Goal: Transaction & Acquisition: Purchase product/service

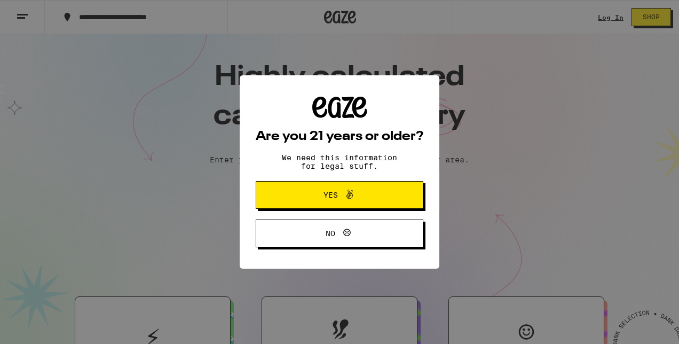
click at [351, 194] on icon at bounding box center [350, 194] width 6 height 9
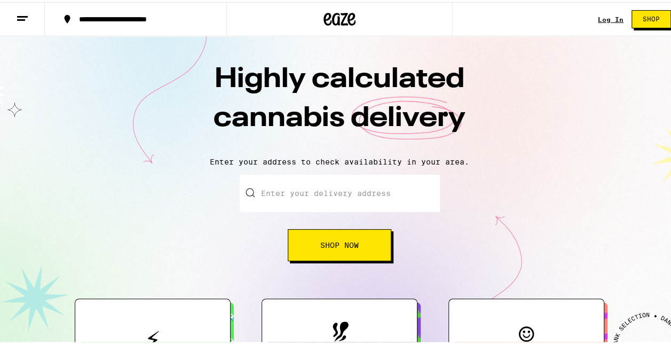
click at [606, 21] on link "Log In" at bounding box center [611, 17] width 26 height 7
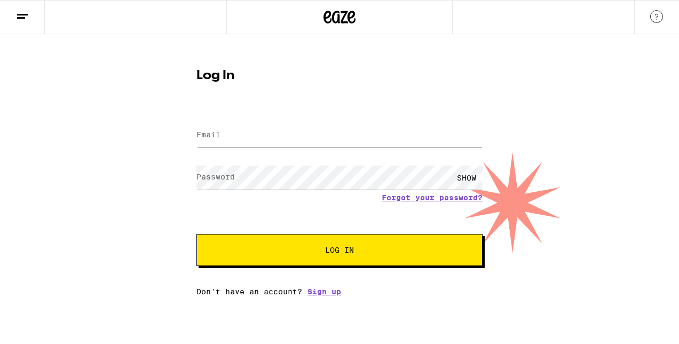
click at [209, 133] on label "Email" at bounding box center [209, 134] width 24 height 9
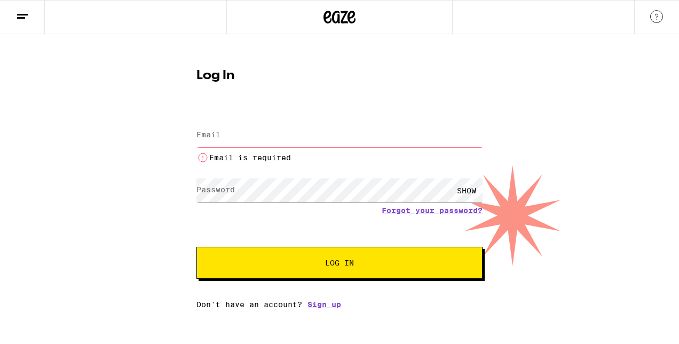
click at [209, 133] on label "Email" at bounding box center [209, 134] width 24 height 9
type input "melissa.hall2@fedex.com"
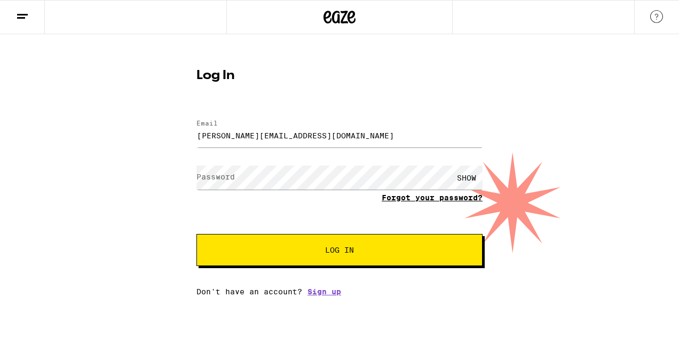
click at [419, 200] on link "Forgot your password?" at bounding box center [432, 197] width 101 height 9
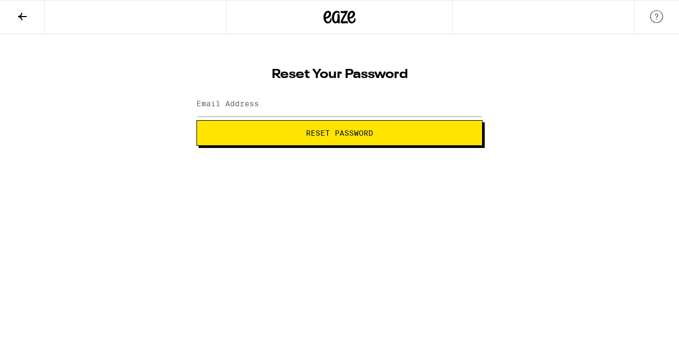
click at [314, 135] on span "Reset Password" at bounding box center [339, 132] width 67 height 7
click at [211, 105] on label "Email Address" at bounding box center [228, 103] width 62 height 9
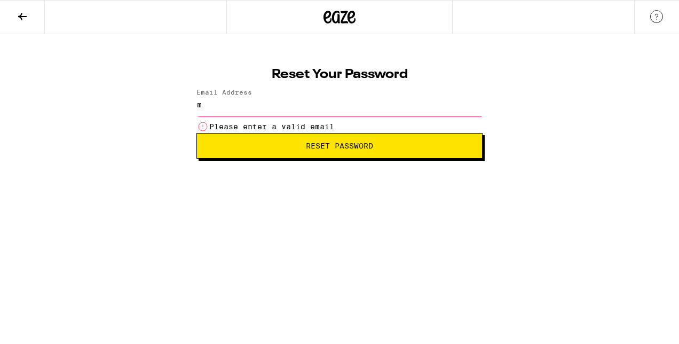
type input "melissa.hall2@fedex.com"
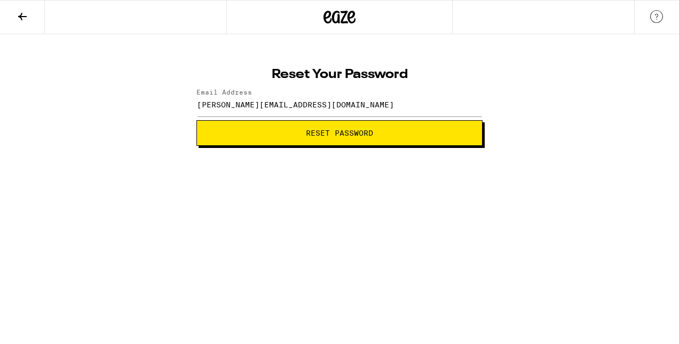
click at [238, 131] on span "Reset Password" at bounding box center [340, 132] width 268 height 7
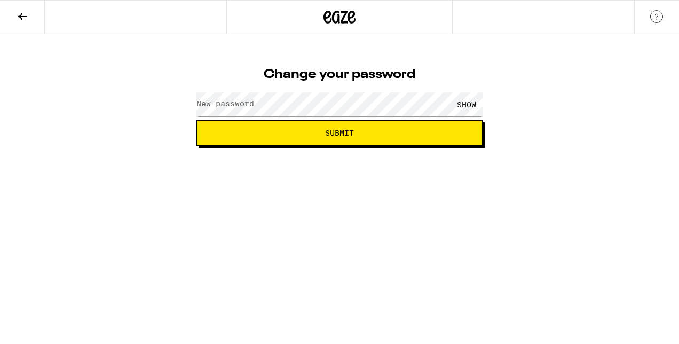
click at [217, 105] on label "New password" at bounding box center [226, 103] width 58 height 9
click at [369, 132] on span "Submit" at bounding box center [340, 132] width 268 height 7
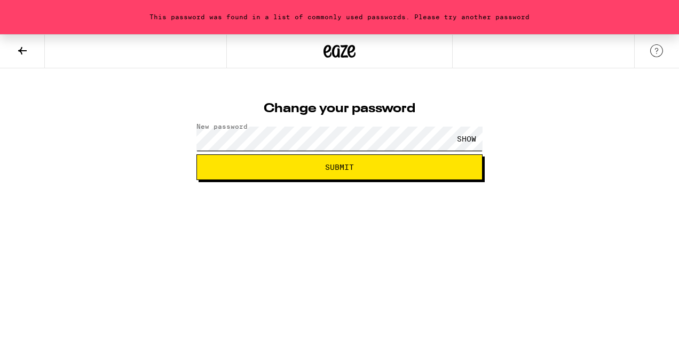
click at [62, 164] on div "This password was found in a list of commonly used passwords. Please try anothe…" at bounding box center [339, 107] width 679 height 146
click at [372, 162] on button "Submit" at bounding box center [340, 167] width 286 height 26
click at [466, 139] on div "SHOW" at bounding box center [467, 139] width 32 height 24
click at [337, 177] on button "Submit" at bounding box center [340, 167] width 286 height 26
click at [115, 149] on div "This password was found in a list of commonly used passwords. Please try anothe…" at bounding box center [339, 107] width 679 height 146
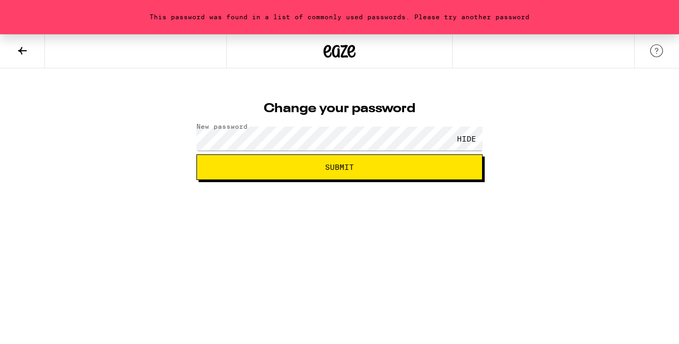
click at [291, 168] on span "Submit" at bounding box center [340, 166] width 268 height 7
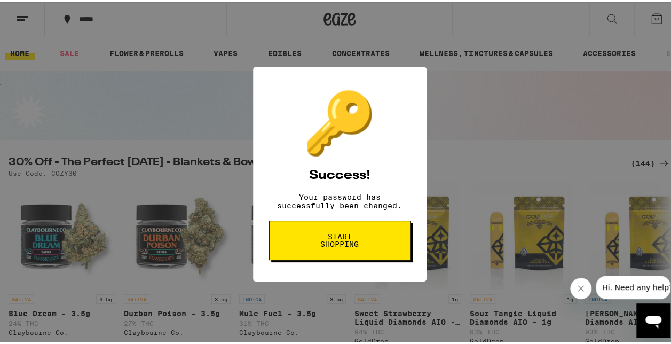
click at [340, 246] on span "Start shopping" at bounding box center [339, 238] width 55 height 15
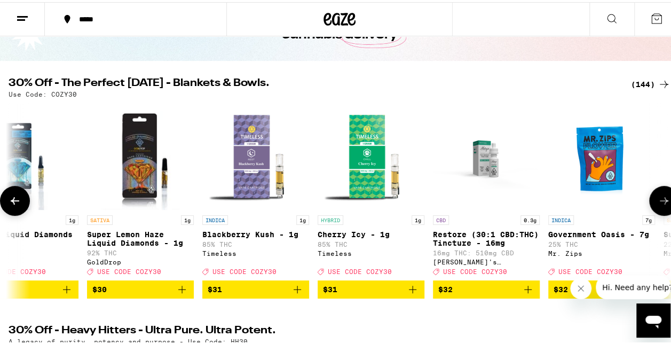
scroll to position [0, 11343]
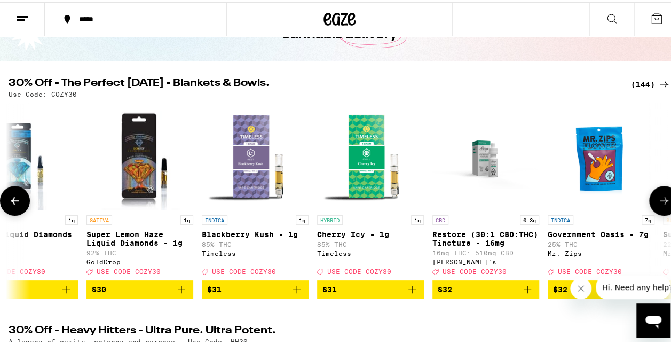
click at [182, 294] on icon "Add to bag" at bounding box center [181, 287] width 13 height 13
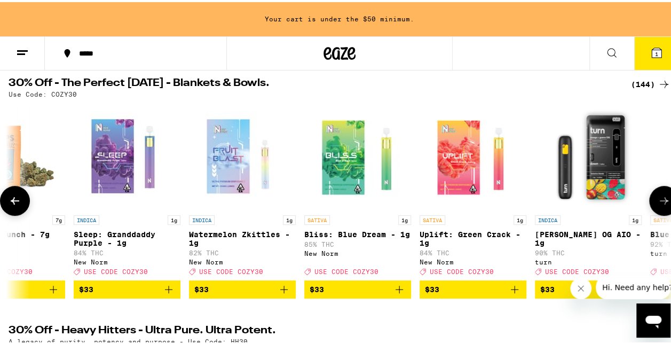
scroll to position [0, 12051]
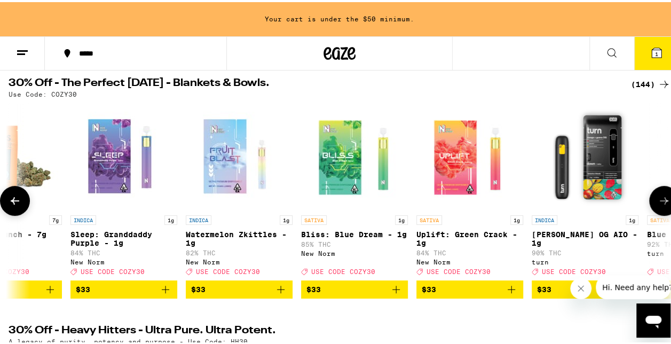
click at [512, 294] on icon "Add to bag" at bounding box center [511, 287] width 13 height 13
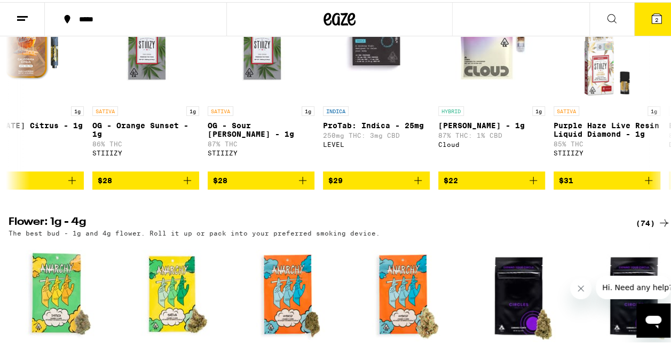
scroll to position [0, 1884]
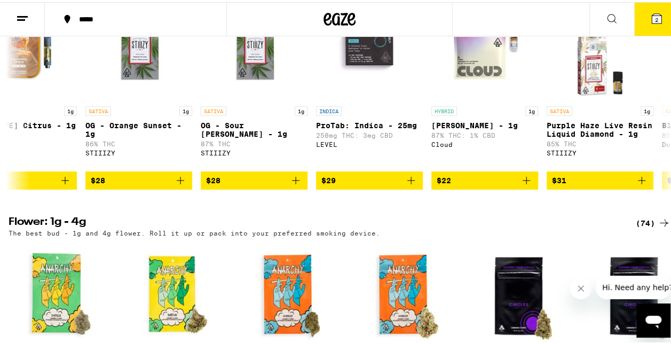
click at [417, 185] on icon "Add to bag" at bounding box center [411, 178] width 13 height 13
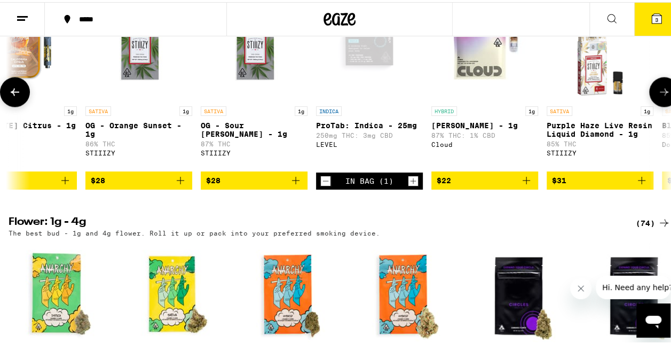
click at [178, 185] on icon "Add to bag" at bounding box center [180, 178] width 13 height 13
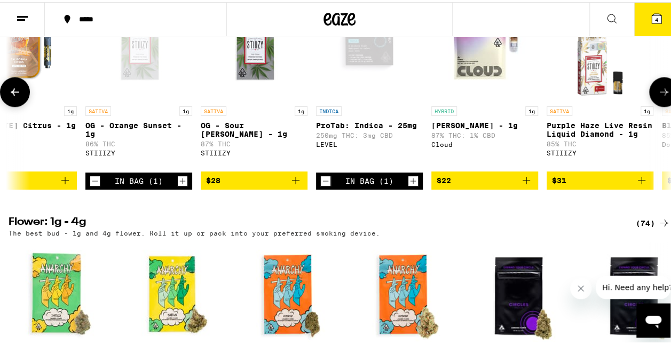
click at [296, 185] on icon "Add to bag" at bounding box center [295, 178] width 13 height 13
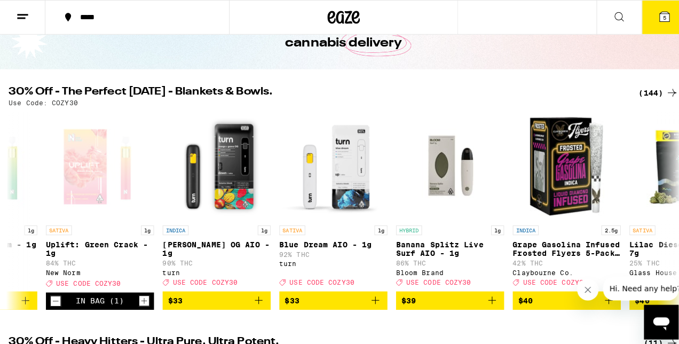
scroll to position [0, 0]
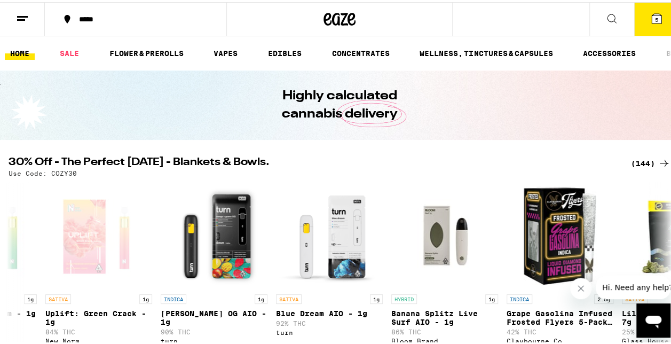
click at [652, 15] on icon at bounding box center [657, 17] width 10 height 10
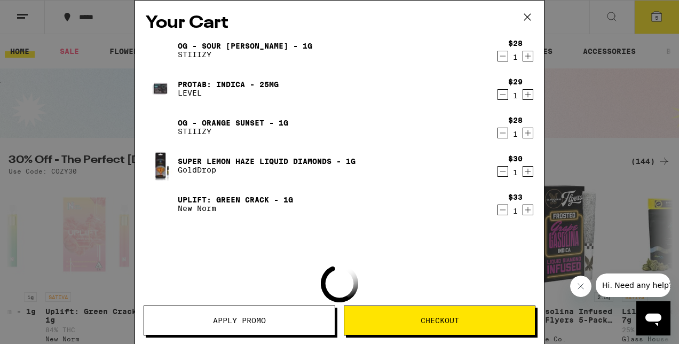
click at [245, 317] on span "Apply Promo" at bounding box center [239, 320] width 53 height 7
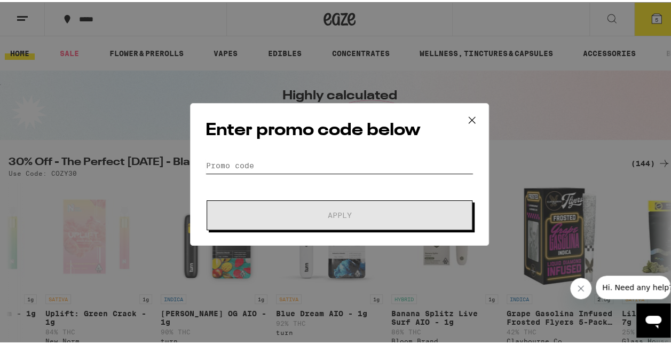
click at [236, 159] on input "Promo Code" at bounding box center [340, 163] width 268 height 16
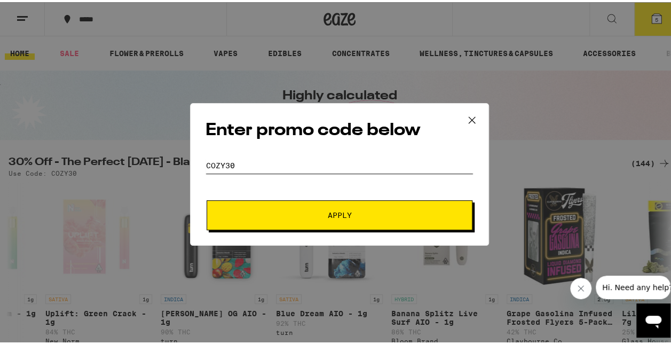
type input "cozy30"
click at [383, 209] on span "Apply" at bounding box center [340, 212] width 192 height 7
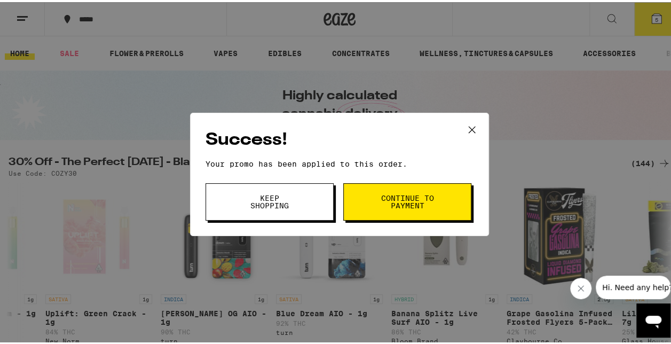
click at [301, 198] on button "Keep Shopping" at bounding box center [270, 199] width 128 height 37
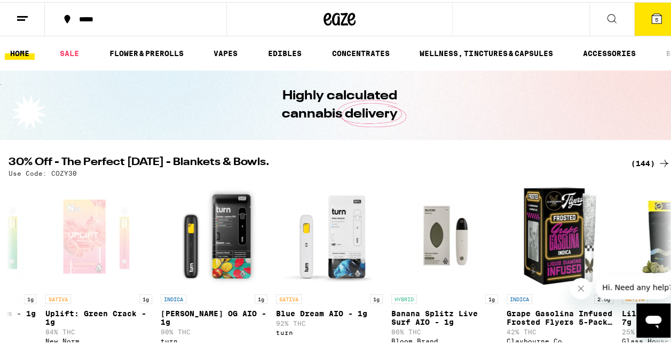
click at [652, 15] on icon at bounding box center [657, 17] width 10 height 10
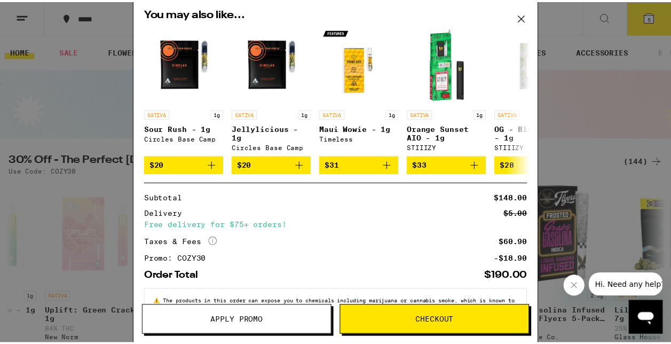
scroll to position [269, 0]
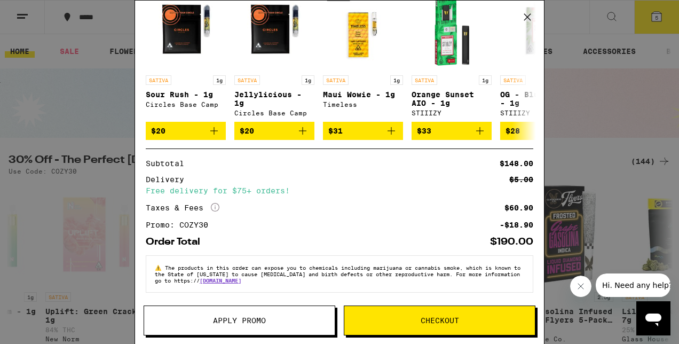
click at [526, 15] on icon at bounding box center [528, 17] width 16 height 16
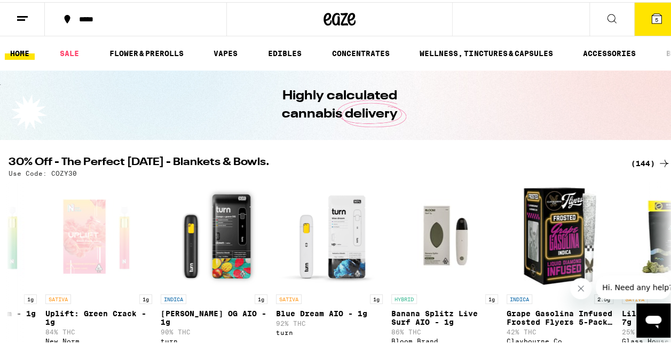
click at [654, 19] on icon at bounding box center [657, 17] width 10 height 10
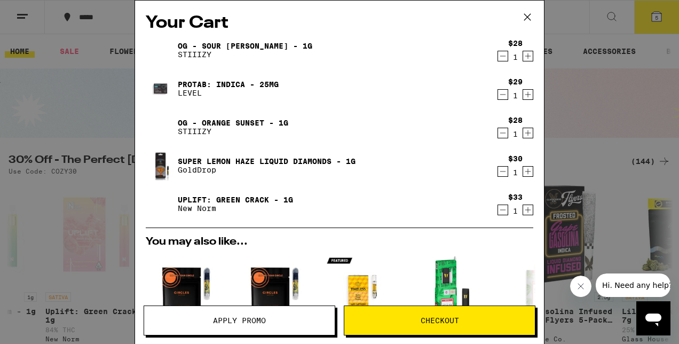
click at [523, 173] on icon "Increment" at bounding box center [528, 171] width 10 height 13
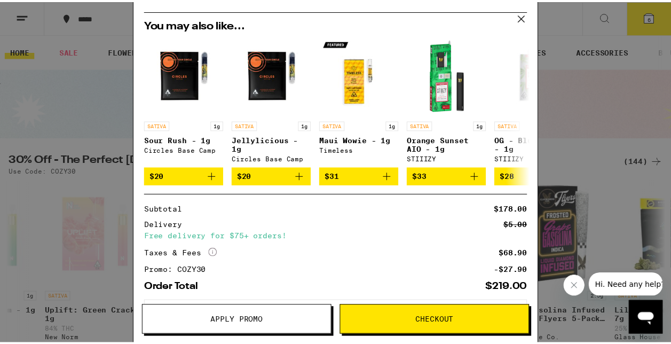
scroll to position [269, 0]
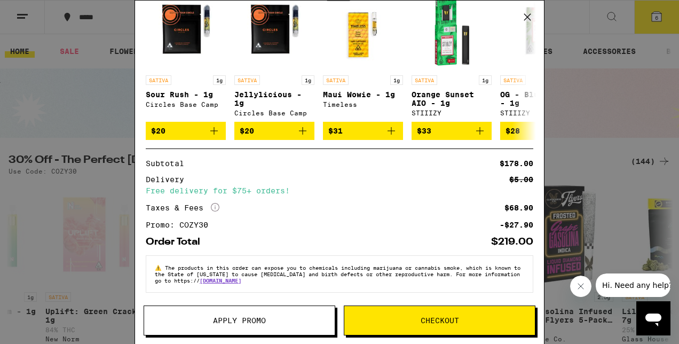
click at [381, 319] on span "Checkout" at bounding box center [439, 320] width 191 height 7
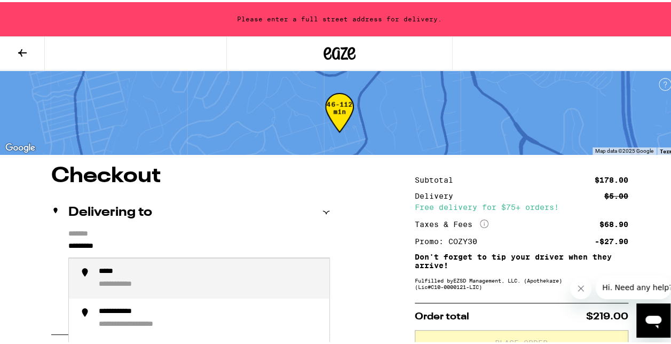
drag, startPoint x: 131, startPoint y: 243, endPoint x: 0, endPoint y: 255, distance: 131.4
click at [132, 275] on div "**********" at bounding box center [154, 270] width 111 height 10
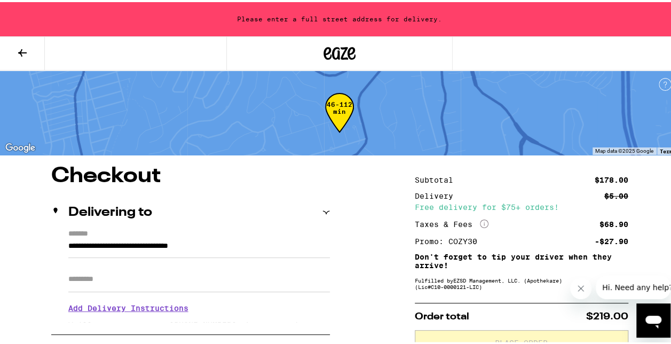
type input "**********"
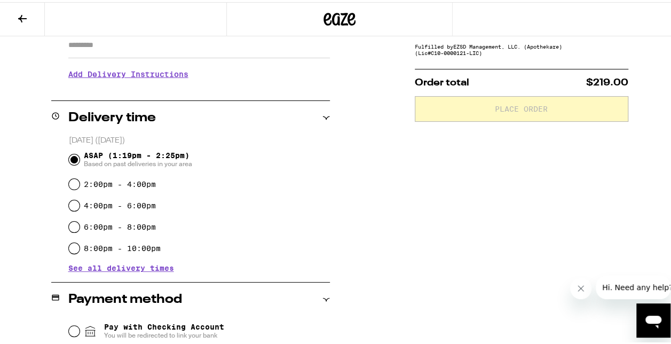
scroll to position [195, 0]
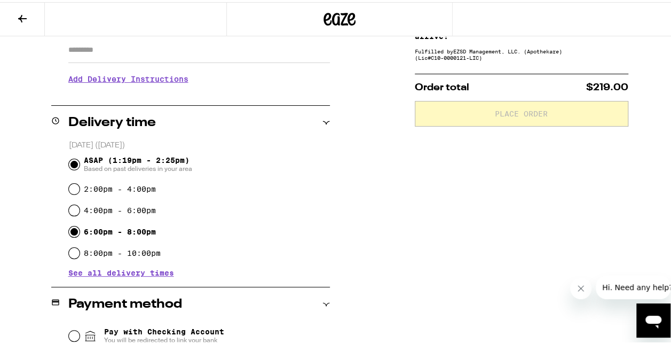
click at [73, 231] on input "6:00pm - 8:00pm" at bounding box center [74, 229] width 11 height 11
radio input "true"
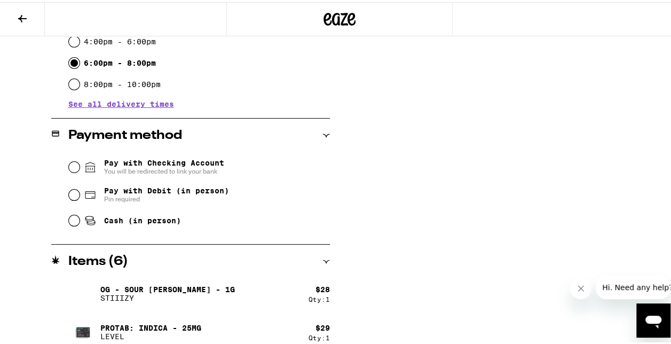
scroll to position [361, 0]
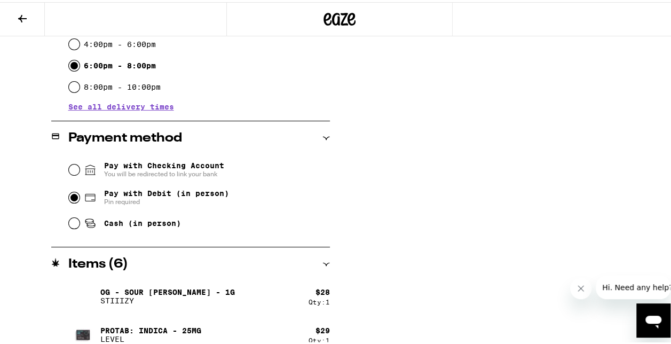
click at [72, 199] on input "Pay with Debit (in person) Pin required" at bounding box center [74, 195] width 11 height 11
radio input "true"
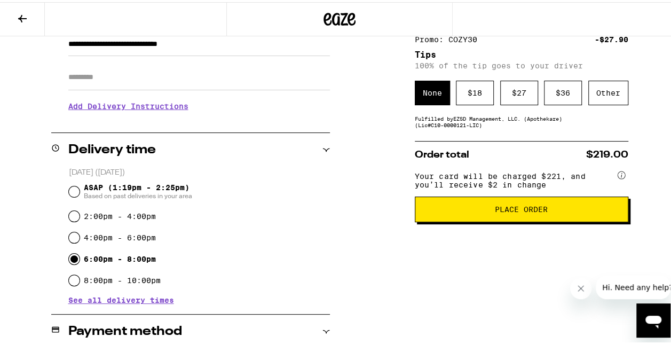
scroll to position [171, 0]
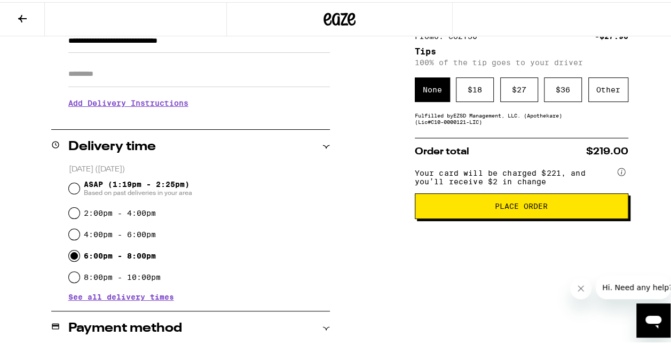
click at [477, 208] on span "Place Order" at bounding box center [521, 203] width 195 height 7
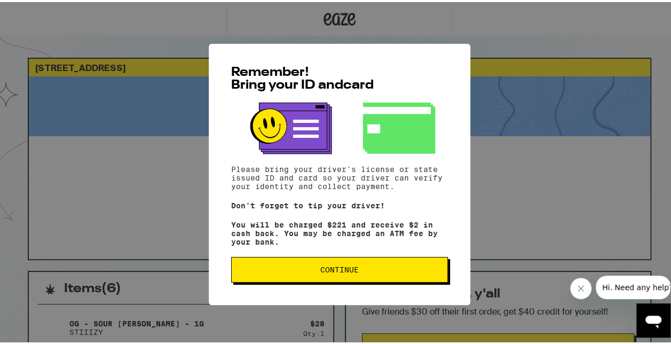
click at [299, 276] on button "Continue" at bounding box center [339, 268] width 217 height 26
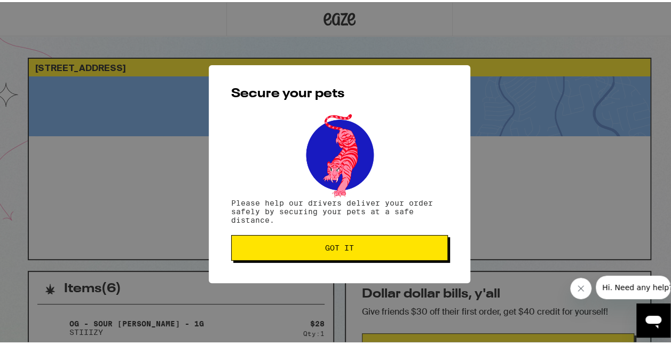
click at [330, 246] on span "Got it" at bounding box center [339, 245] width 29 height 7
